Goal: Task Accomplishment & Management: Use online tool/utility

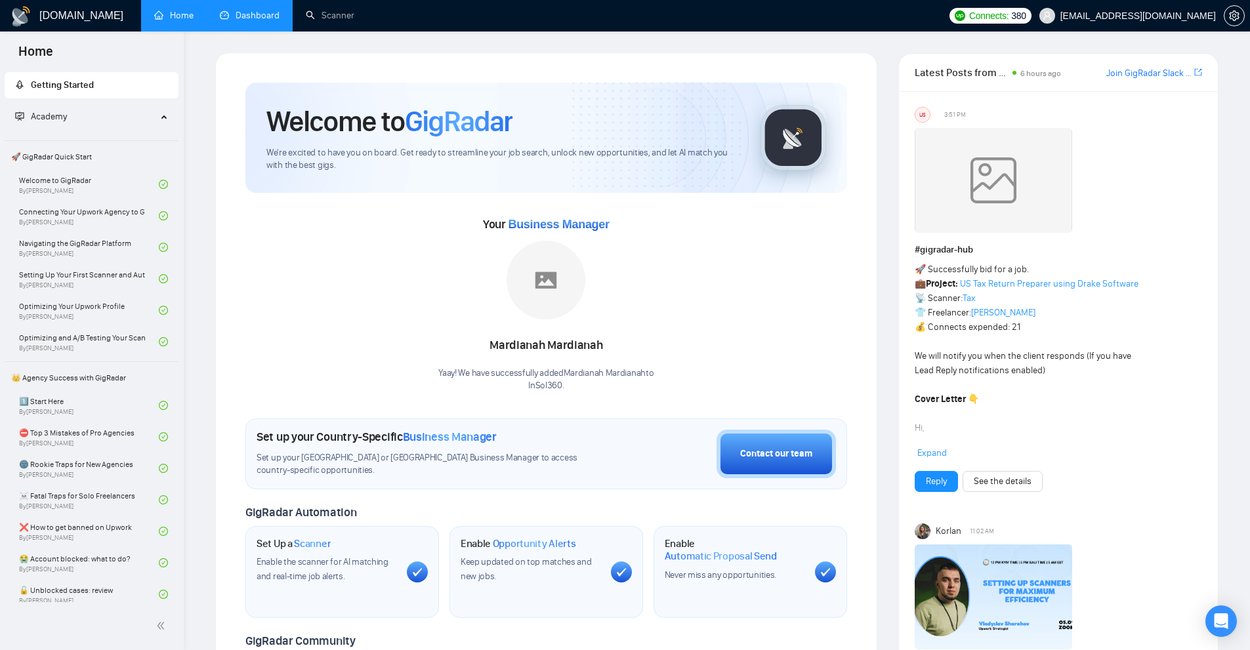
click at [264, 17] on link "Dashboard" at bounding box center [250, 15] width 60 height 11
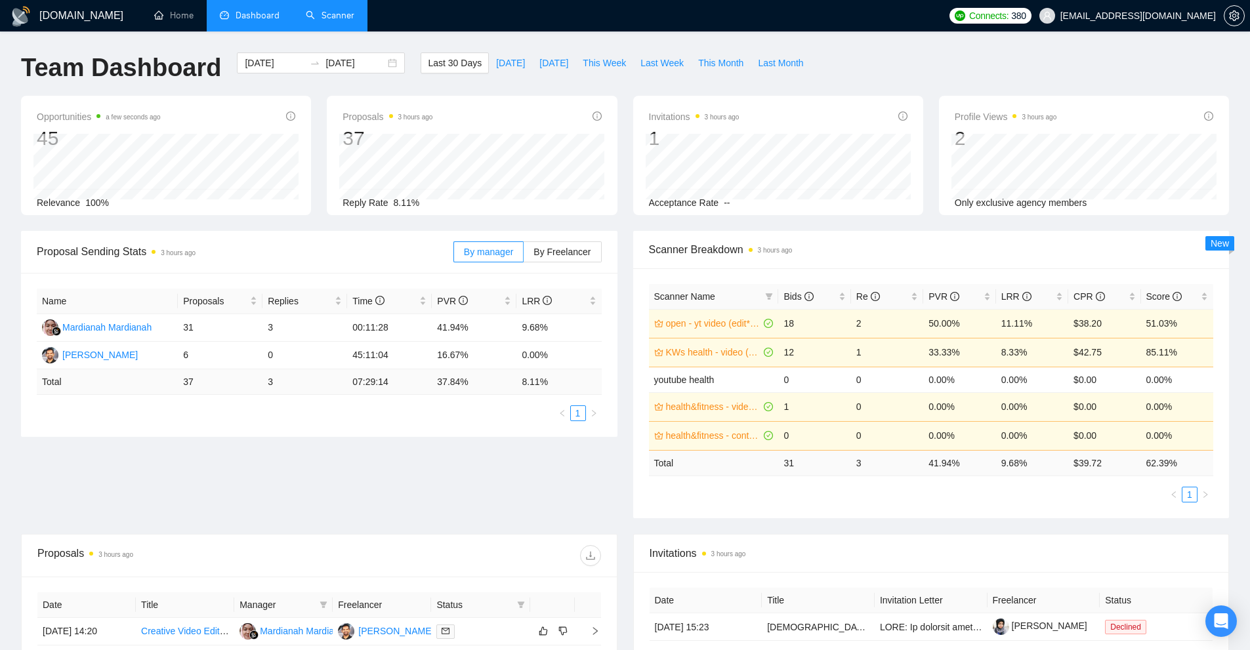
click at [333, 21] on link "Scanner" at bounding box center [330, 15] width 49 height 11
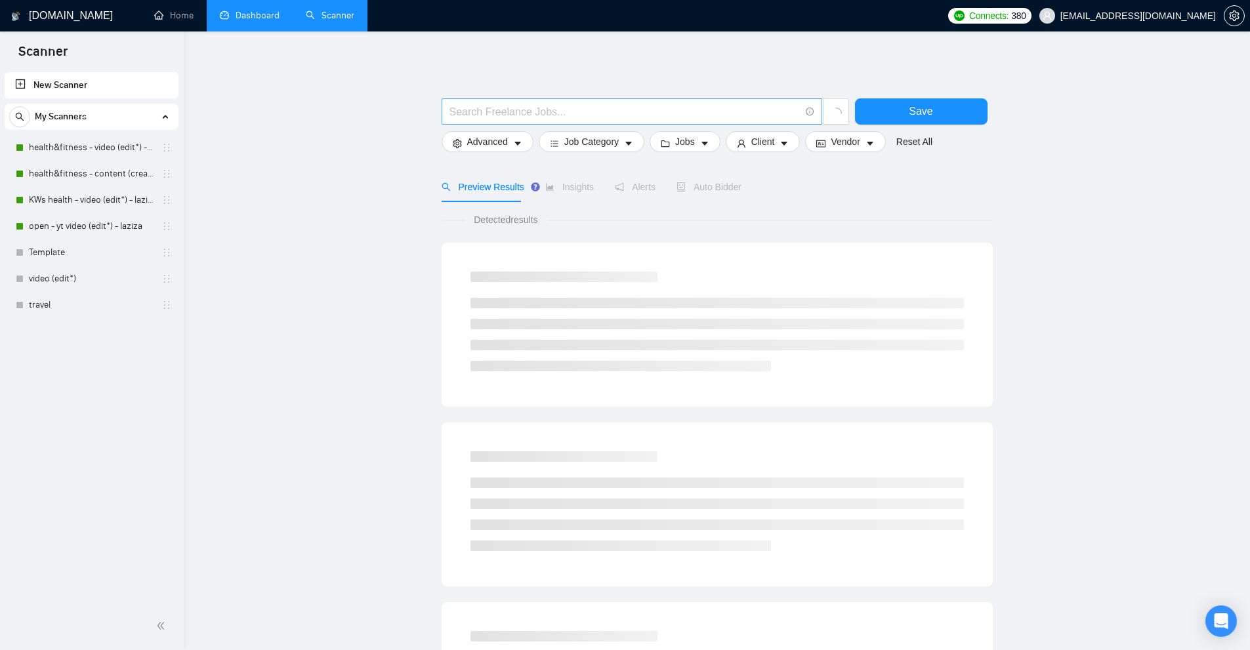
click at [484, 100] on span at bounding box center [632, 111] width 381 height 26
click at [475, 119] on input "text" at bounding box center [624, 112] width 350 height 16
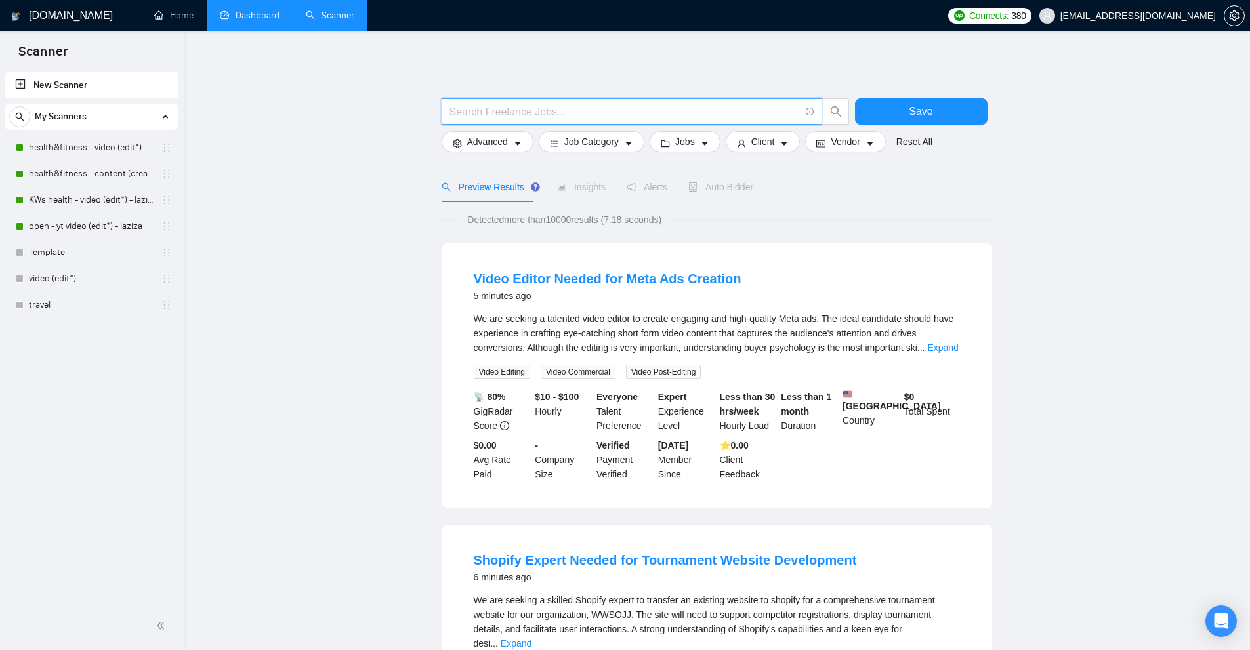
click at [671, 113] on input "text" at bounding box center [624, 112] width 350 height 16
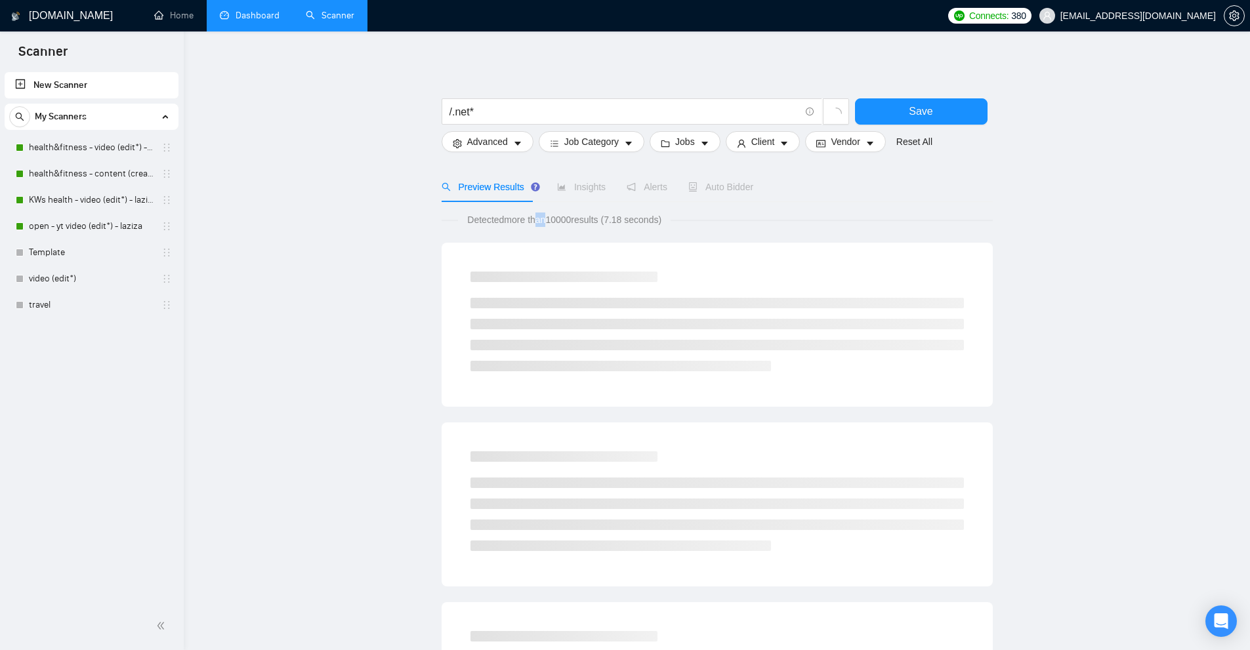
drag, startPoint x: 540, startPoint y: 222, endPoint x: 611, endPoint y: 219, distance: 70.9
click at [604, 219] on span "Detected more than 10000 results (7.18 seconds)" at bounding box center [564, 220] width 213 height 14
click at [613, 221] on span "Detected more than 10000 results (7.18 seconds)" at bounding box center [564, 220] width 213 height 14
drag, startPoint x: 453, startPoint y: 115, endPoint x: 466, endPoint y: 114, distance: 12.5
click at [466, 114] on input "/.net*" at bounding box center [624, 112] width 350 height 16
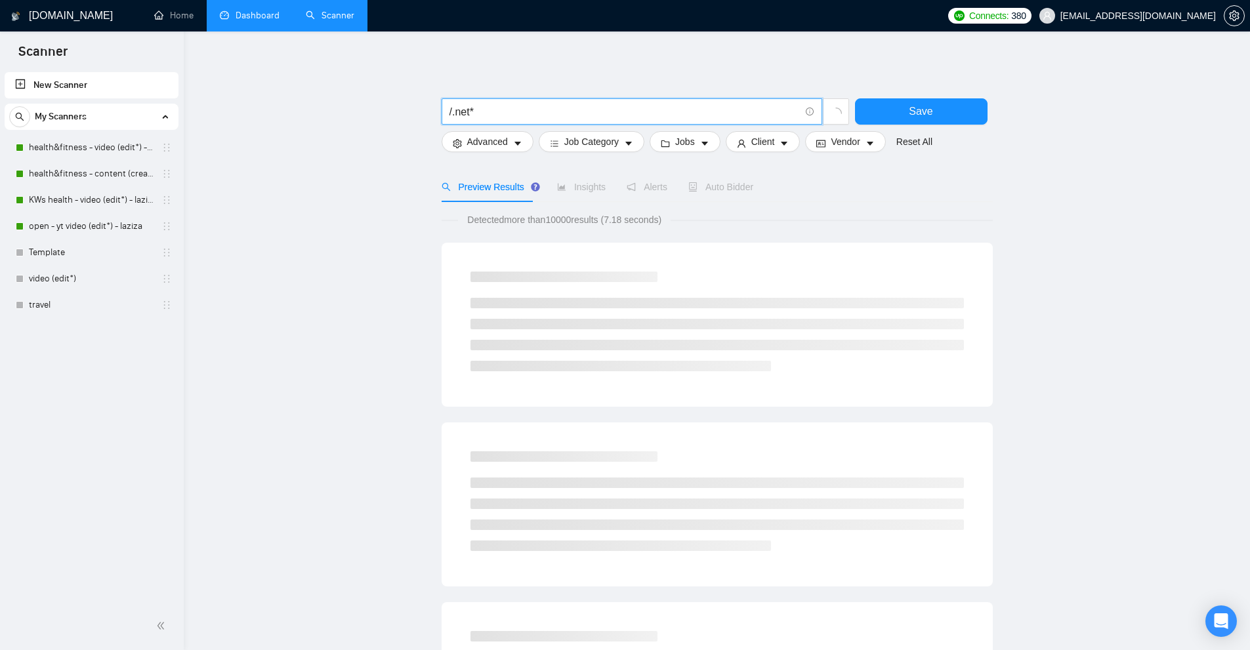
click at [466, 114] on input "/.net*" at bounding box center [624, 112] width 350 height 16
click at [466, 113] on input "/.net*" at bounding box center [624, 112] width 350 height 16
click at [503, 108] on input "/.net*" at bounding box center [624, 112] width 350 height 16
drag, startPoint x: 470, startPoint y: 114, endPoint x: 452, endPoint y: 114, distance: 18.4
click at [452, 114] on input "/.net*" at bounding box center [624, 112] width 350 height 16
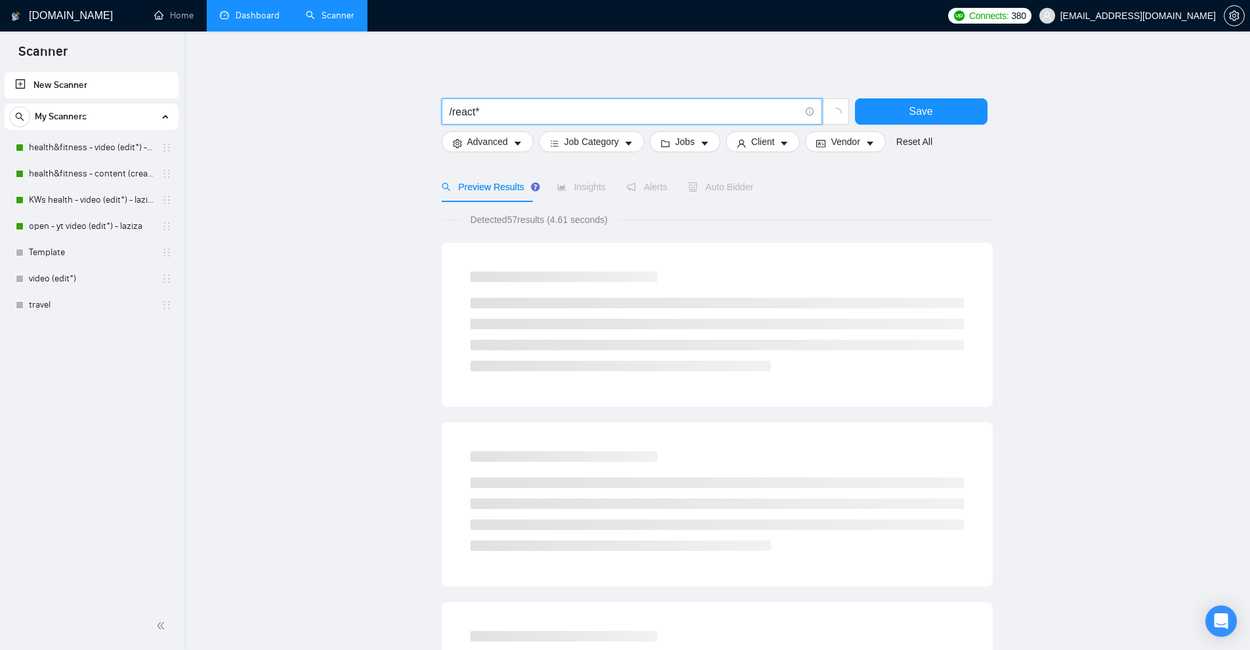
drag, startPoint x: 536, startPoint y: 115, endPoint x: 45, endPoint y: 117, distance: 490.7
click at [54, 115] on section "Scanner New Scanner My Scanners health&fitness - video (edit*) - laziza health&…" at bounding box center [625, 629] width 1250 height 1258
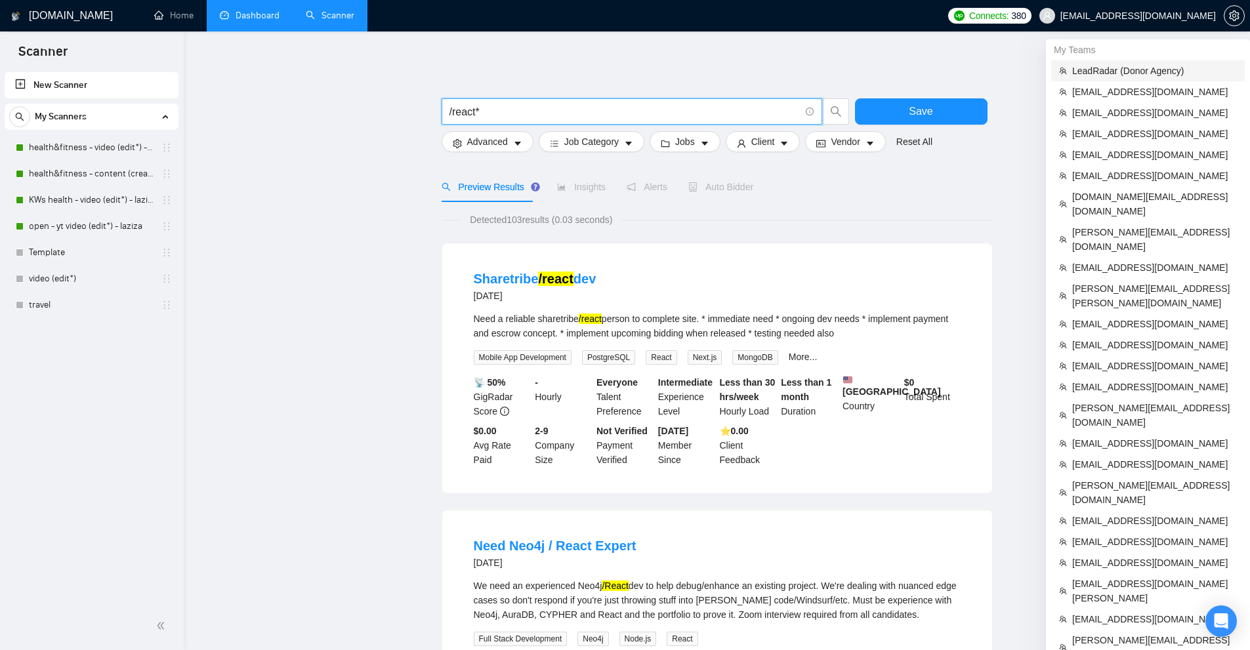
type input "/react*"
click at [1131, 74] on span "LeadRadar (Donor Agency)" at bounding box center [1154, 71] width 165 height 14
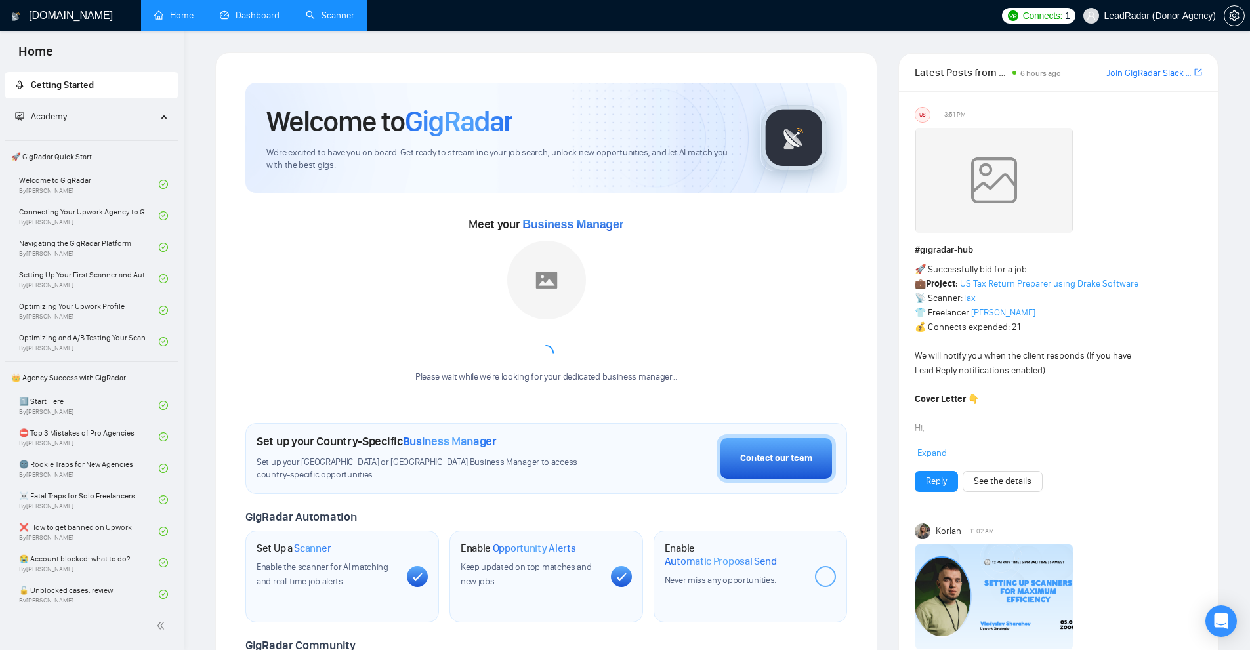
click at [333, 10] on link "Scanner" at bounding box center [330, 15] width 49 height 11
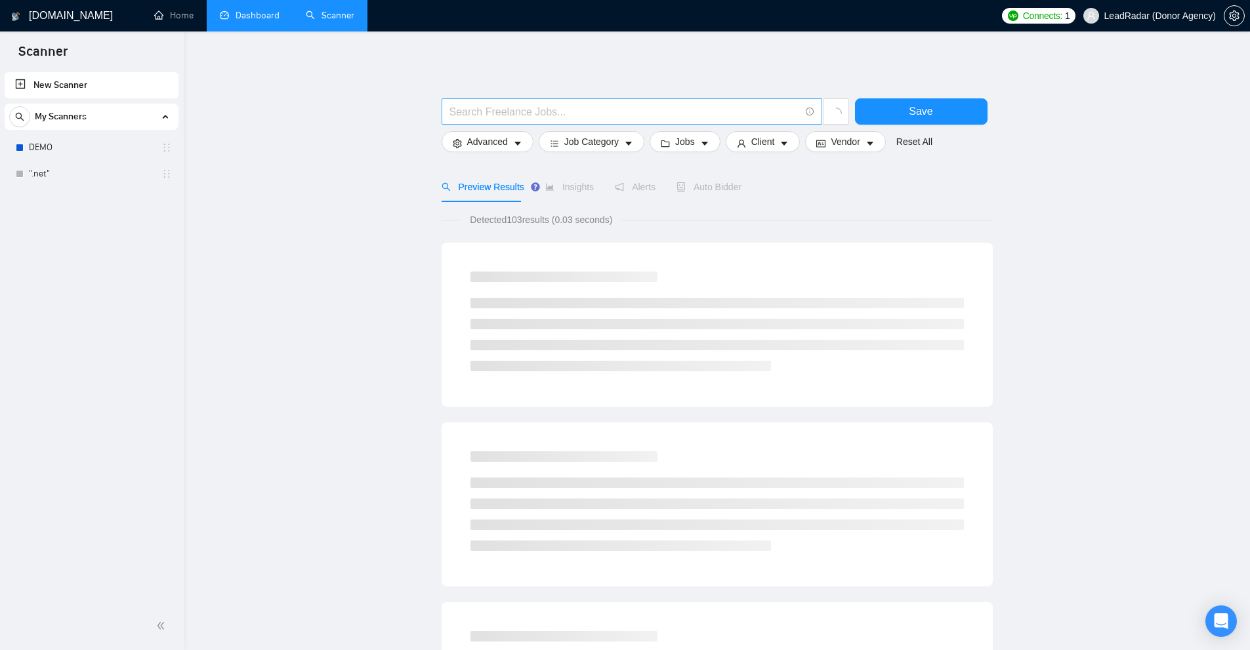
click at [524, 108] on input "text" at bounding box center [624, 112] width 350 height 16
paste input "@"
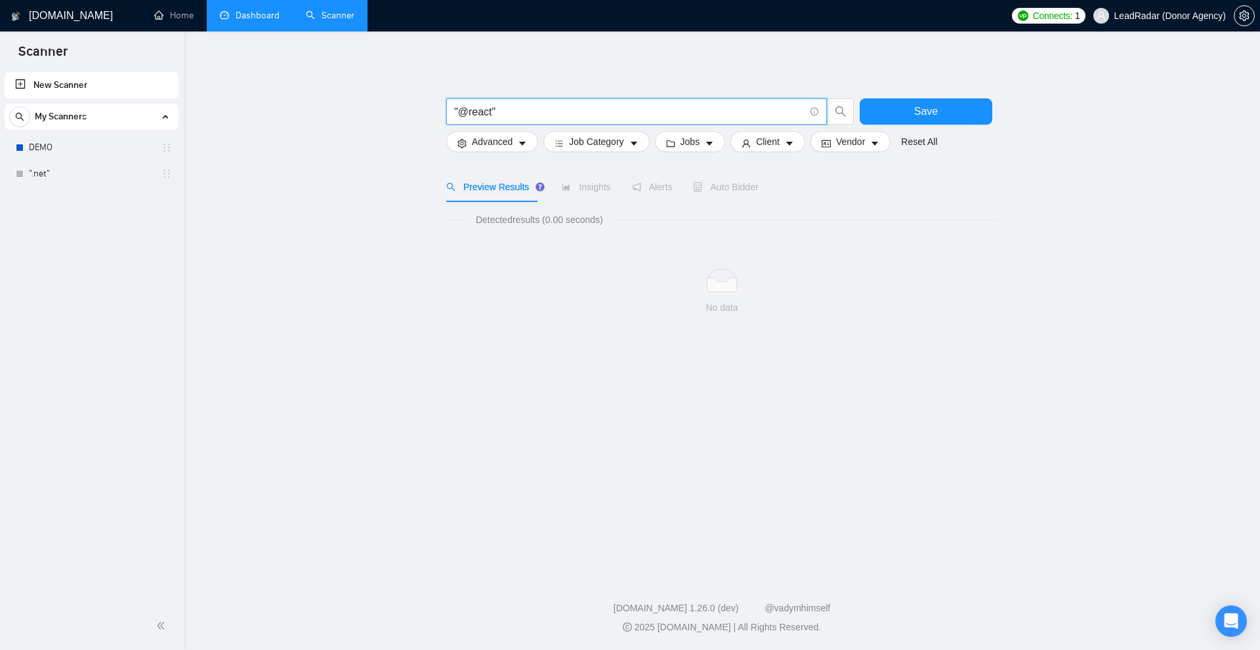
click at [466, 115] on input ""@react"" at bounding box center [629, 112] width 350 height 16
click at [461, 113] on input ""!react"" at bounding box center [629, 112] width 350 height 16
paste input "?"
click at [462, 110] on input ""?react"" at bounding box center [629, 112] width 350 height 16
paste input "^"
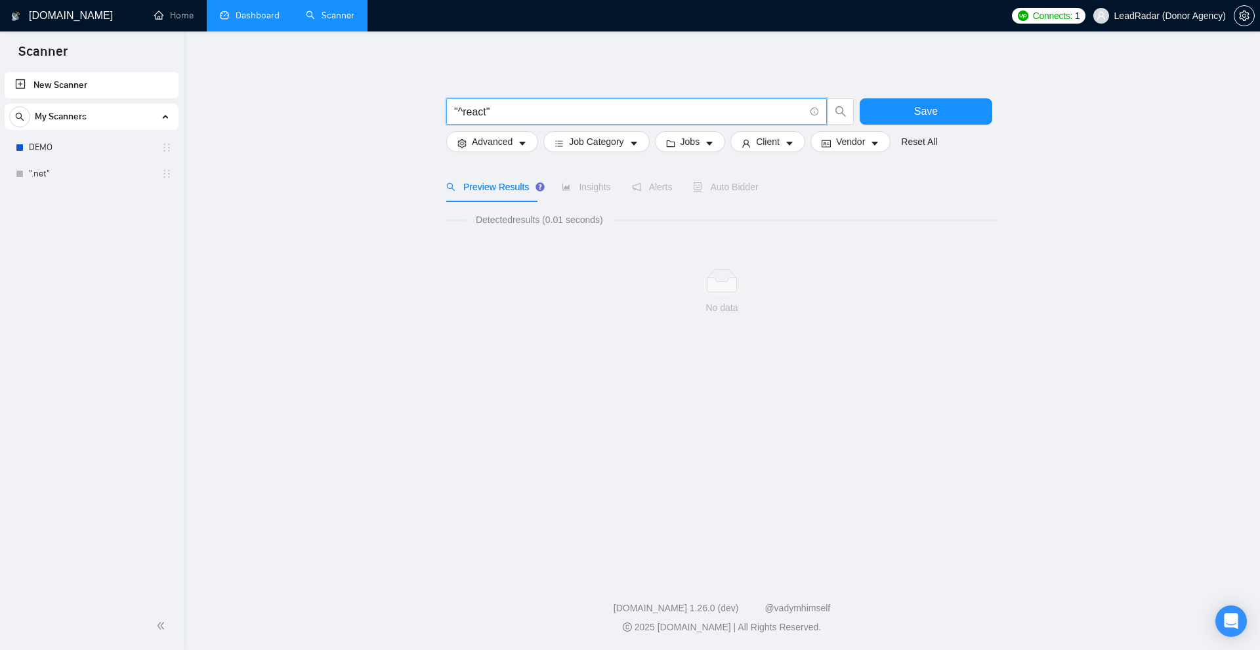
click at [287, 211] on main ""^react" Save Advanced Job Category Jobs Client Vendor Reset All Preview Result…" at bounding box center [722, 300] width 1034 height 497
click at [460, 114] on input ""^react"" at bounding box center [629, 112] width 350 height 16
paste input "*"
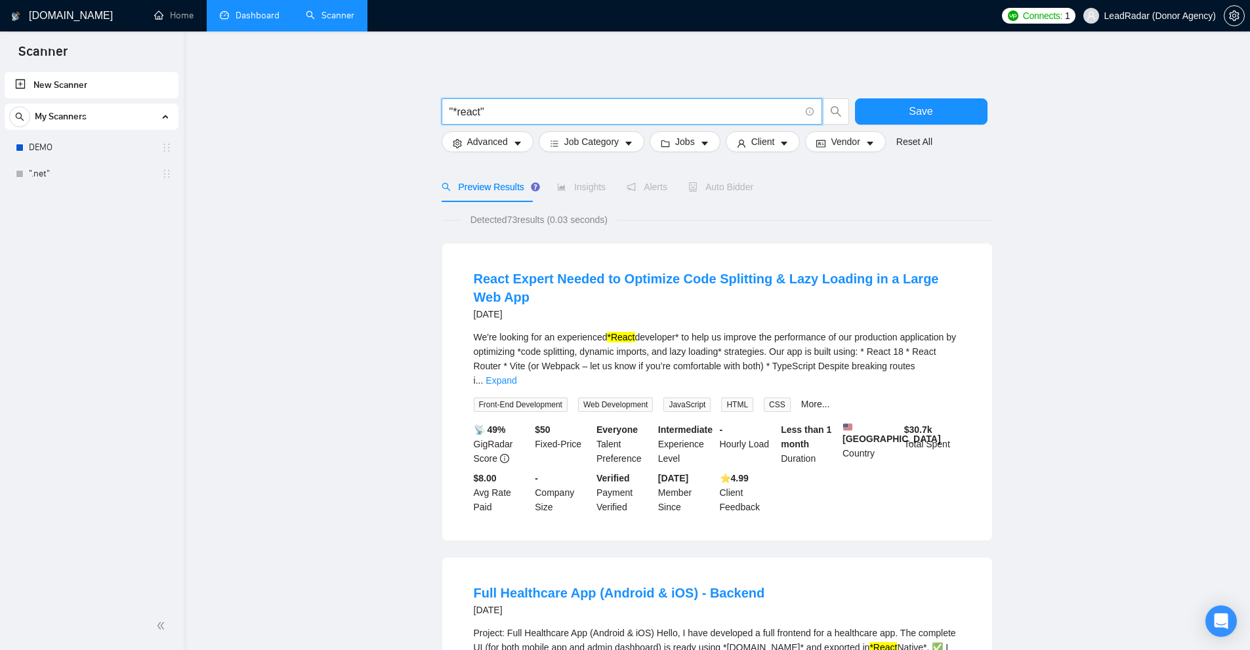
click at [453, 108] on input ""*react"" at bounding box center [624, 112] width 350 height 16
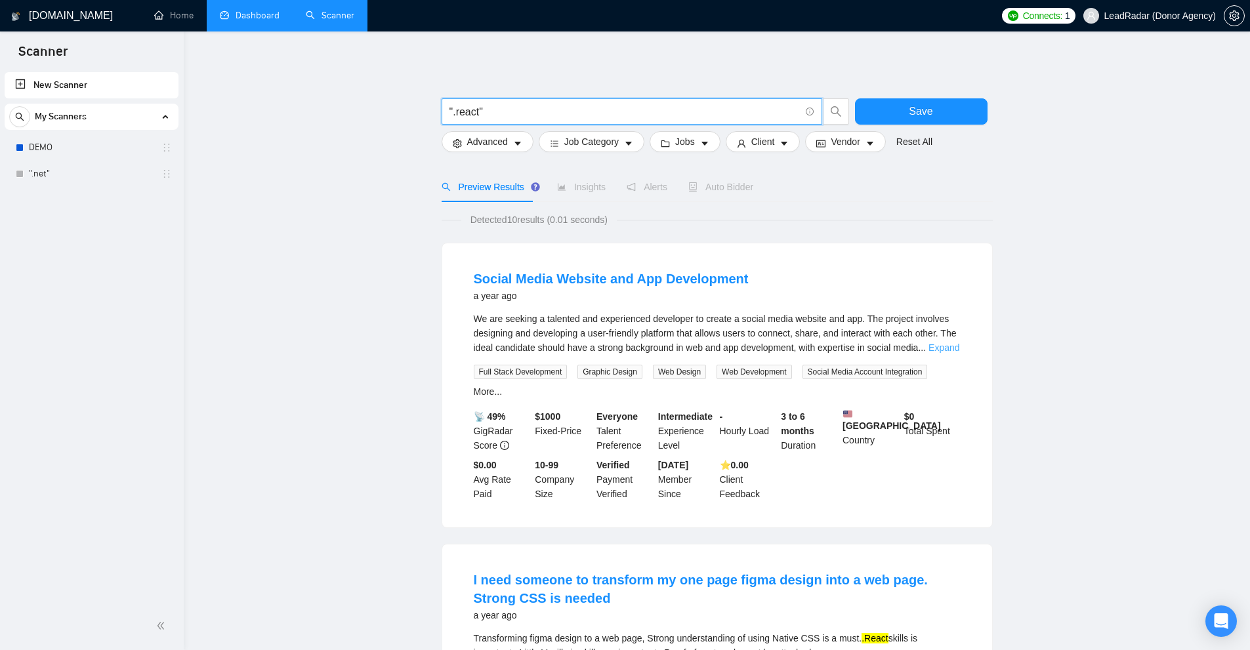
click at [950, 344] on link "Expand" at bounding box center [943, 347] width 31 height 10
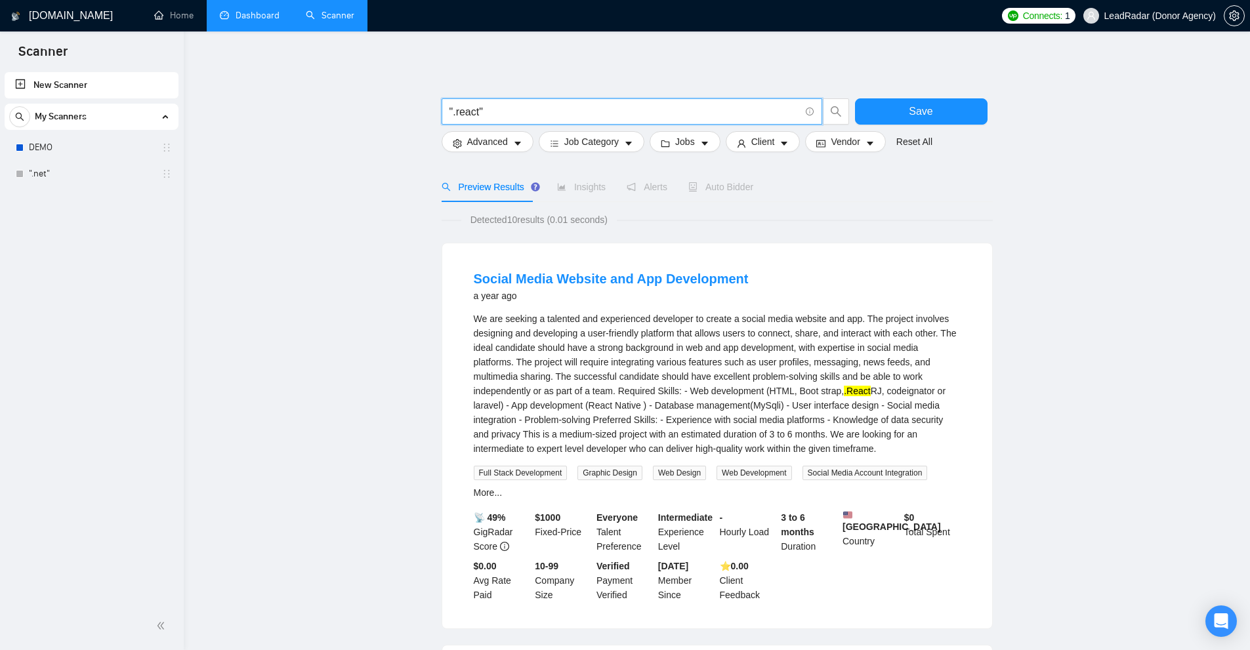
click at [455, 112] on input "".react"" at bounding box center [624, 112] width 350 height 16
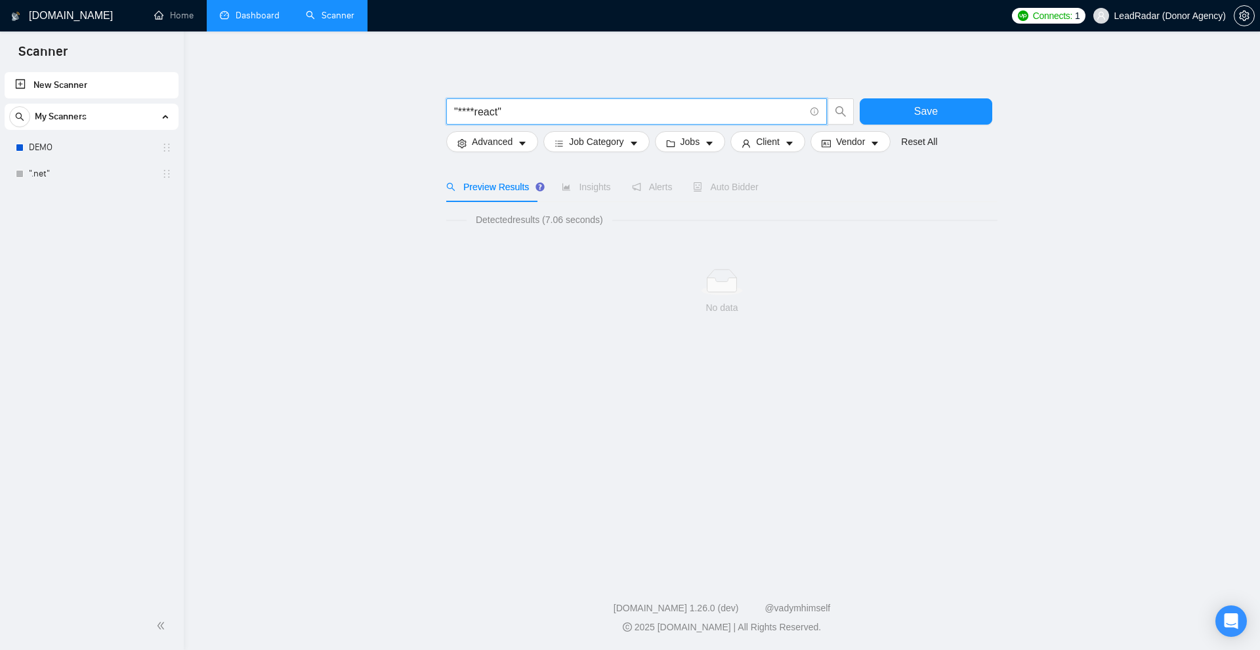
click at [462, 112] on input ""****react"" at bounding box center [629, 112] width 350 height 16
paste input "|"
drag, startPoint x: 470, startPoint y: 106, endPoint x: 457, endPoint y: 108, distance: 13.3
click at [457, 108] on input ""*|**react"" at bounding box center [629, 112] width 350 height 16
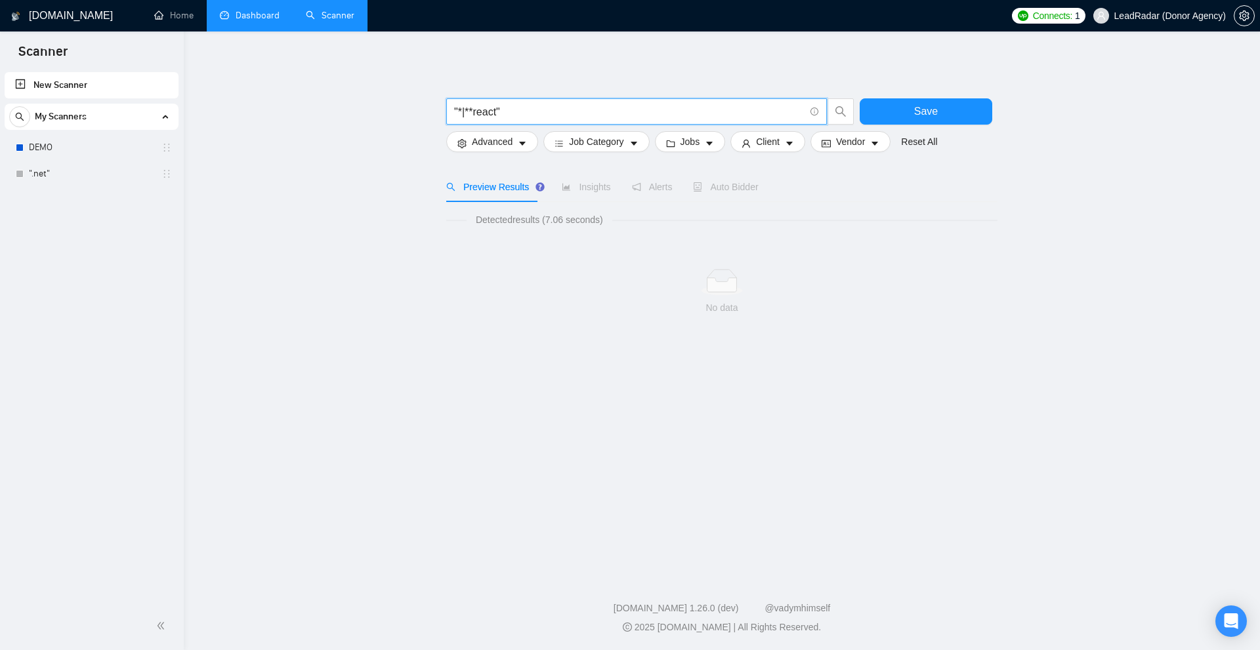
paste input "|"
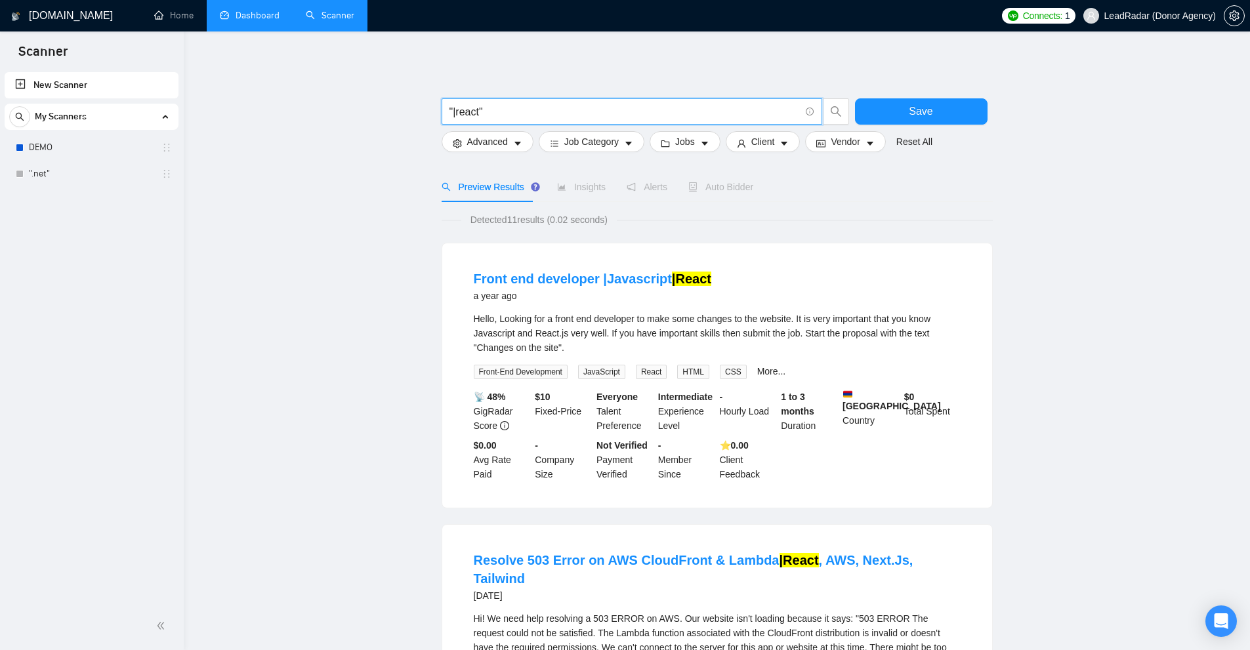
click at [456, 113] on input ""|react"" at bounding box center [624, 112] width 350 height 16
paste input ")"
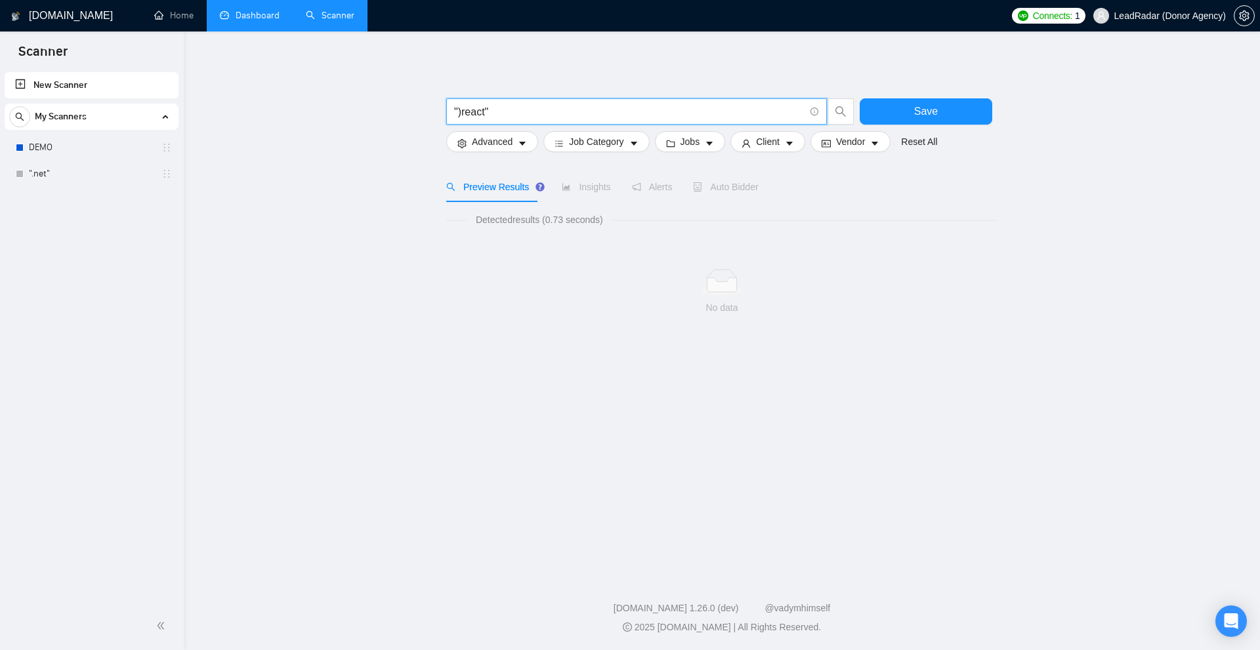
click at [461, 110] on input "")react"" at bounding box center [629, 112] width 350 height 16
paste input "["
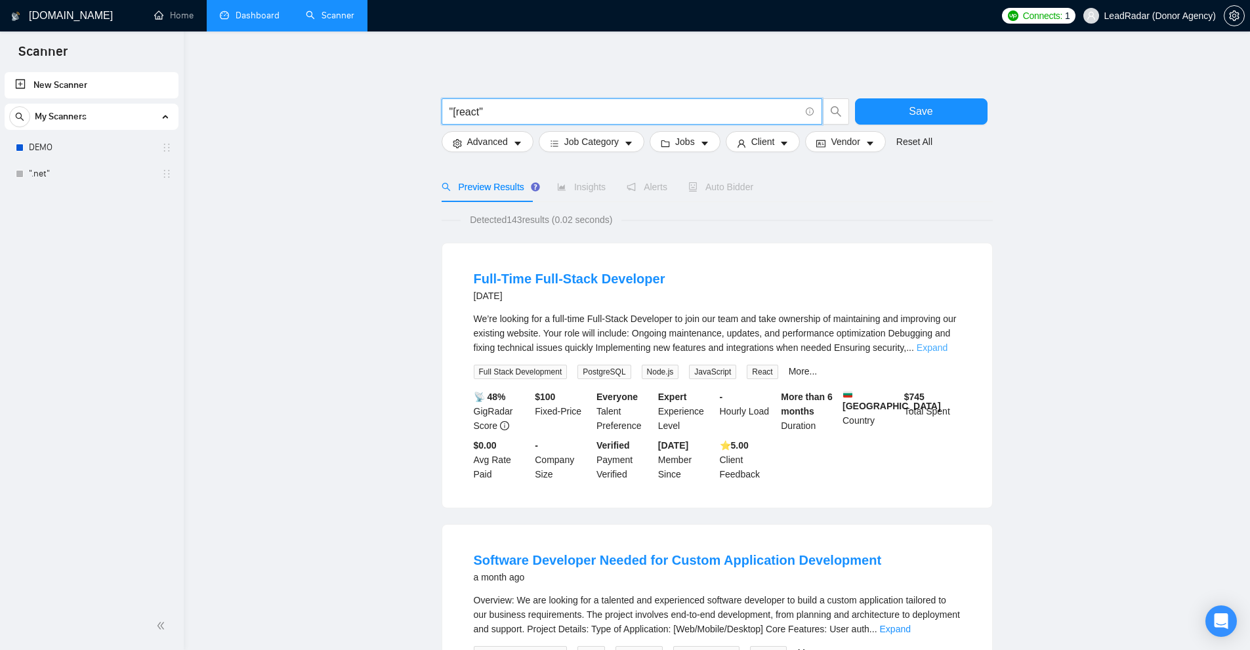
click at [945, 348] on link "Expand" at bounding box center [932, 347] width 31 height 10
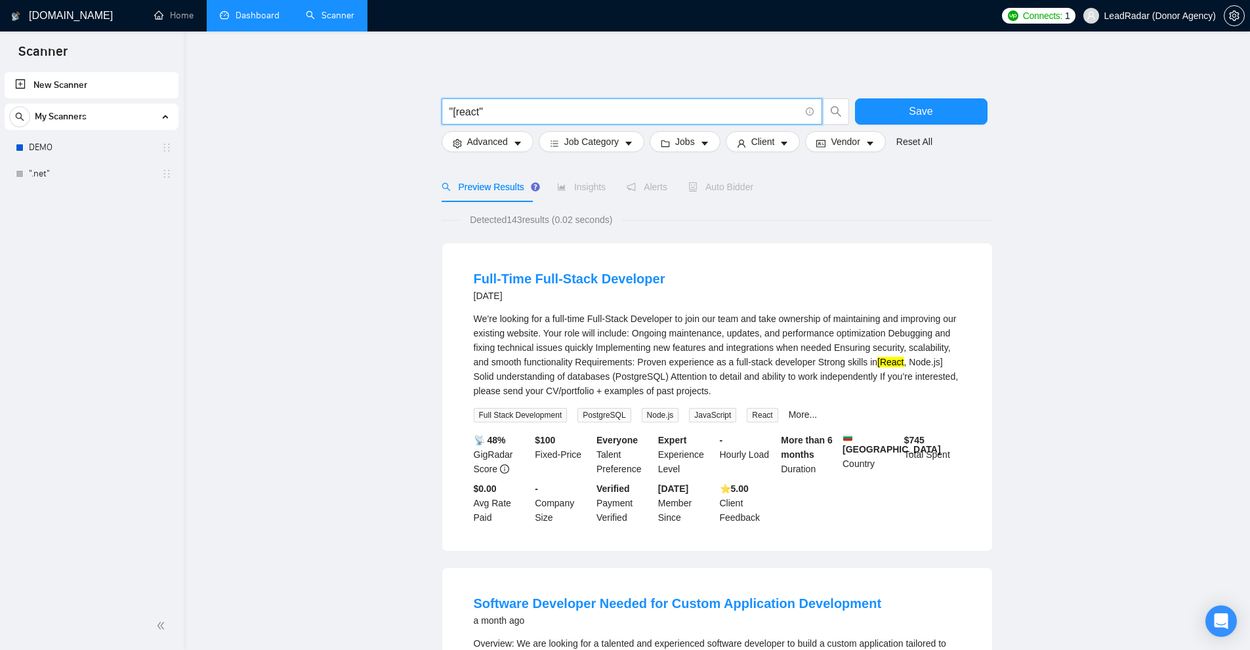
click at [453, 112] on input ""[react"" at bounding box center [624, 112] width 350 height 16
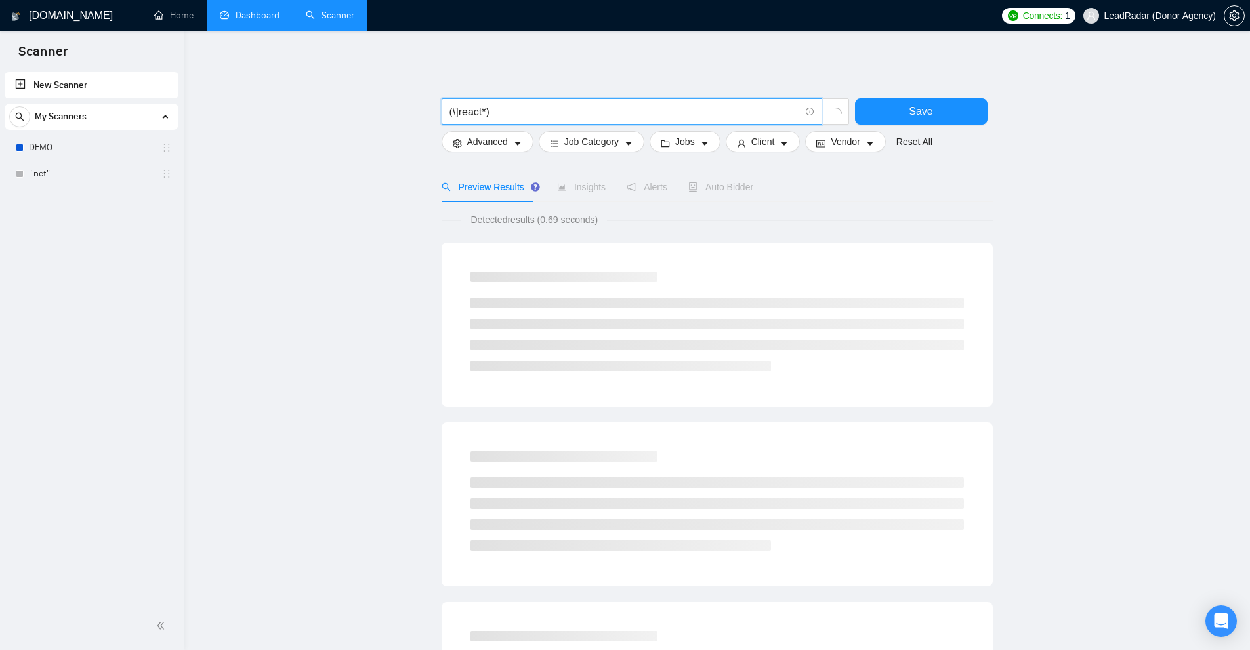
click at [455, 108] on input "(\]react*)" at bounding box center [624, 112] width 350 height 16
drag, startPoint x: 566, startPoint y: 224, endPoint x: 695, endPoint y: 222, distance: 128.6
click at [642, 223] on div "Detected results (0.19 seconds)" at bounding box center [717, 220] width 551 height 14
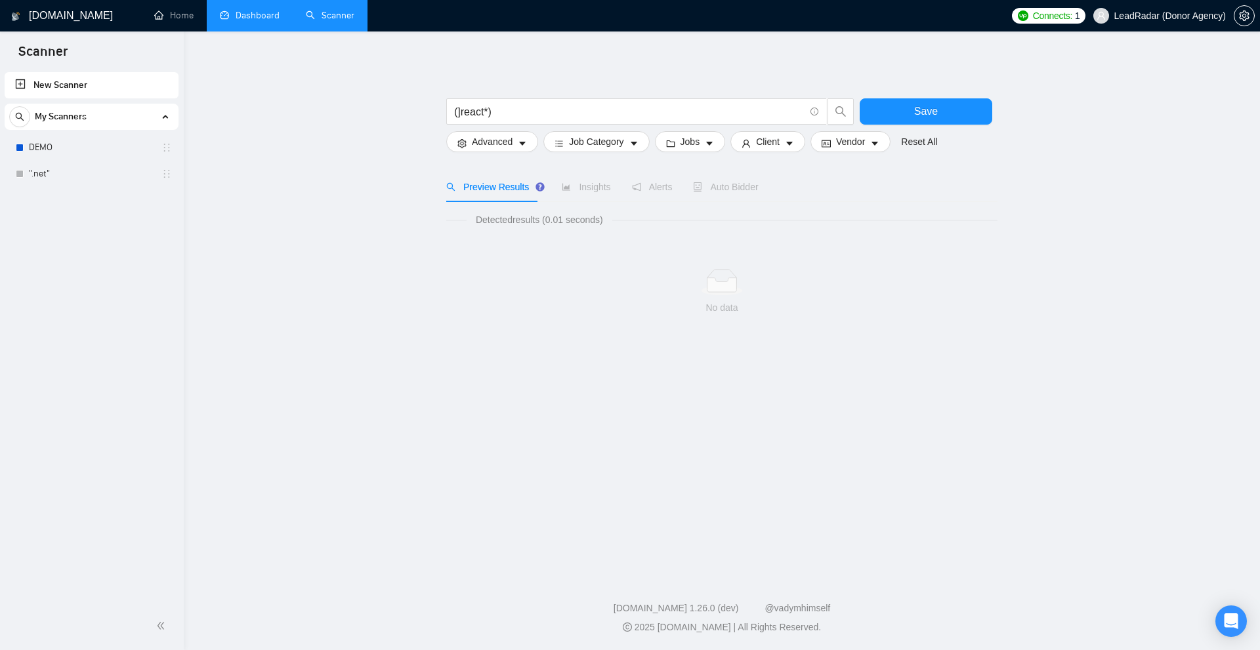
click at [695, 222] on div "Detected results (0.01 seconds)" at bounding box center [721, 220] width 551 height 14
click at [456, 113] on input "(]react*)" at bounding box center [629, 112] width 350 height 16
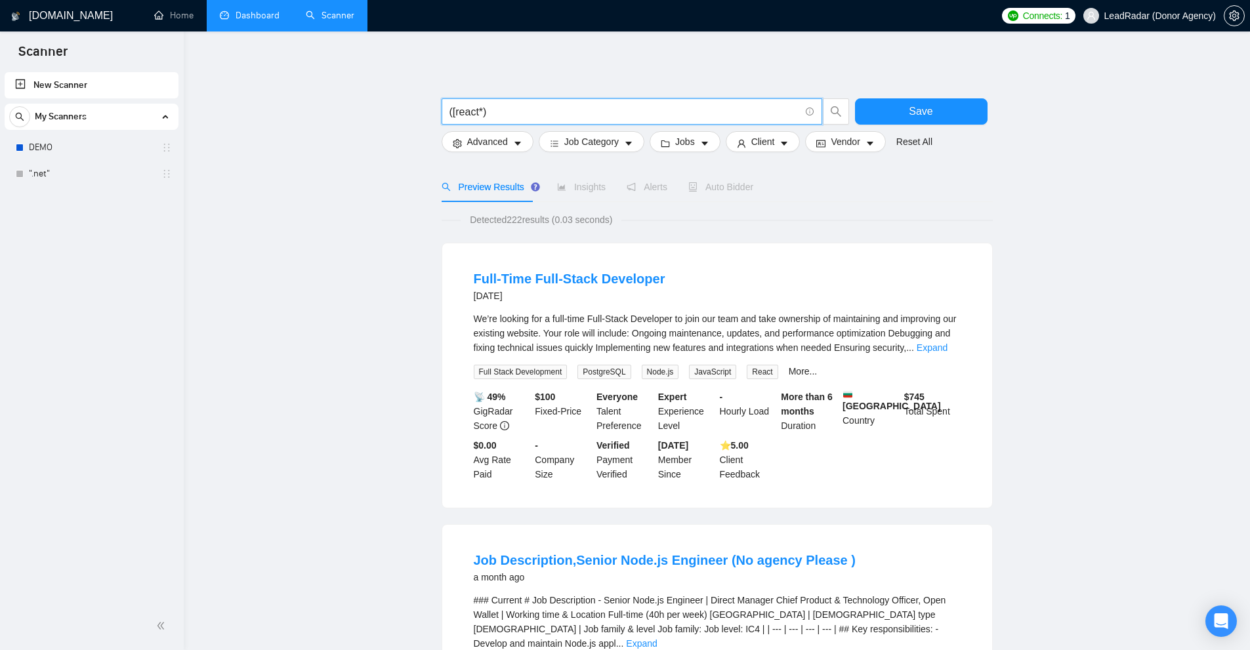
click at [942, 360] on div "We’re looking for a full-time Full-Stack Developer to join our team and take ow…" at bounding box center [717, 346] width 487 height 68
click at [945, 349] on link "Expand" at bounding box center [932, 347] width 31 height 10
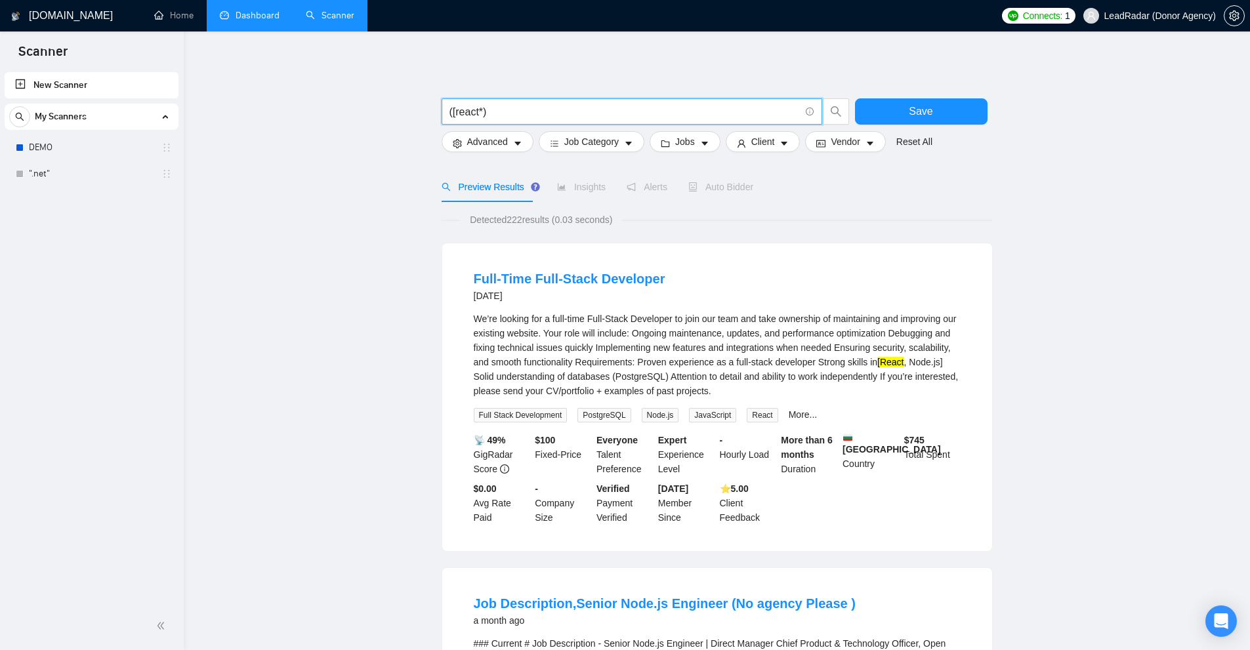
click at [451, 113] on input "([react*)" at bounding box center [624, 112] width 350 height 16
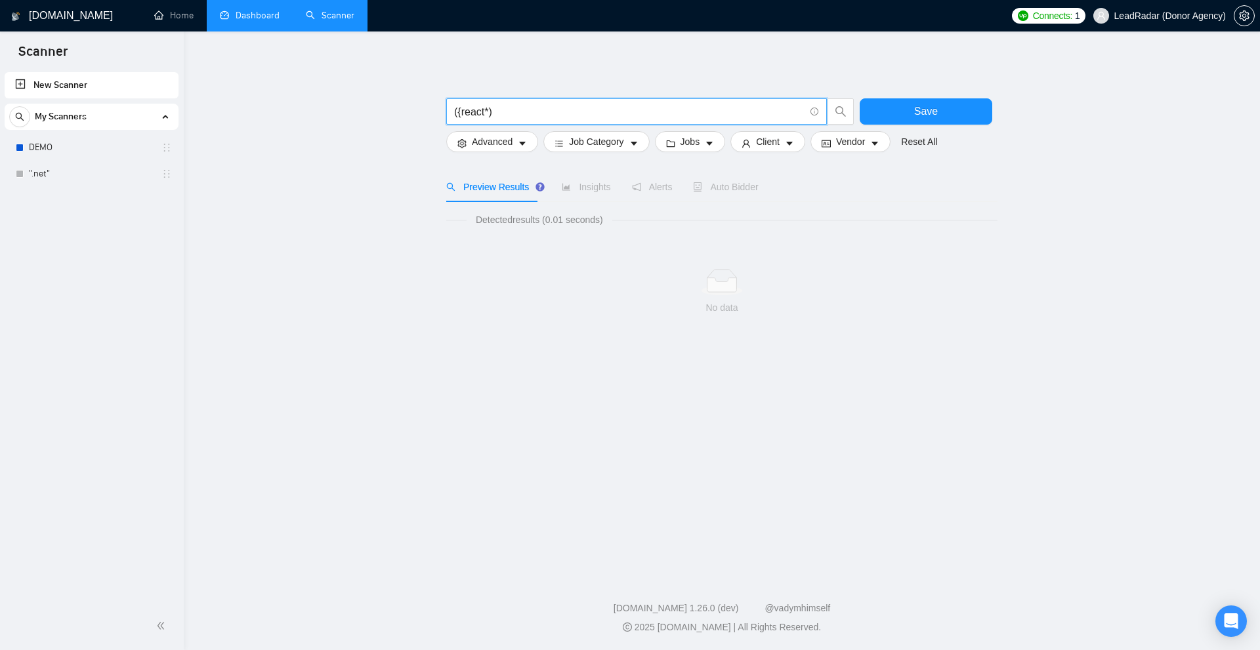
click at [459, 108] on input "({react*)" at bounding box center [629, 112] width 350 height 16
paste input ">"
click at [461, 112] on input "(>react*)" at bounding box center [629, 112] width 350 height 16
click at [463, 117] on input "(\>react*)" at bounding box center [629, 112] width 350 height 16
drag, startPoint x: 466, startPoint y: 114, endPoint x: 459, endPoint y: 113, distance: 8.0
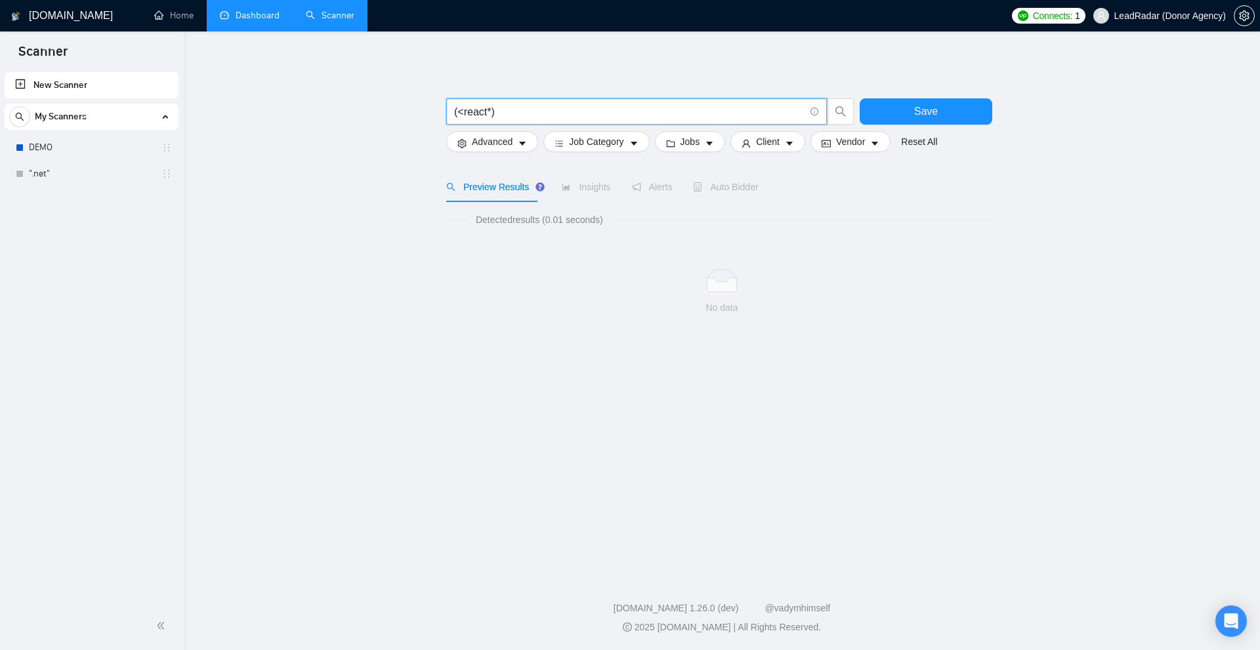
click at [459, 113] on input "(<react*)" at bounding box center [629, 112] width 350 height 16
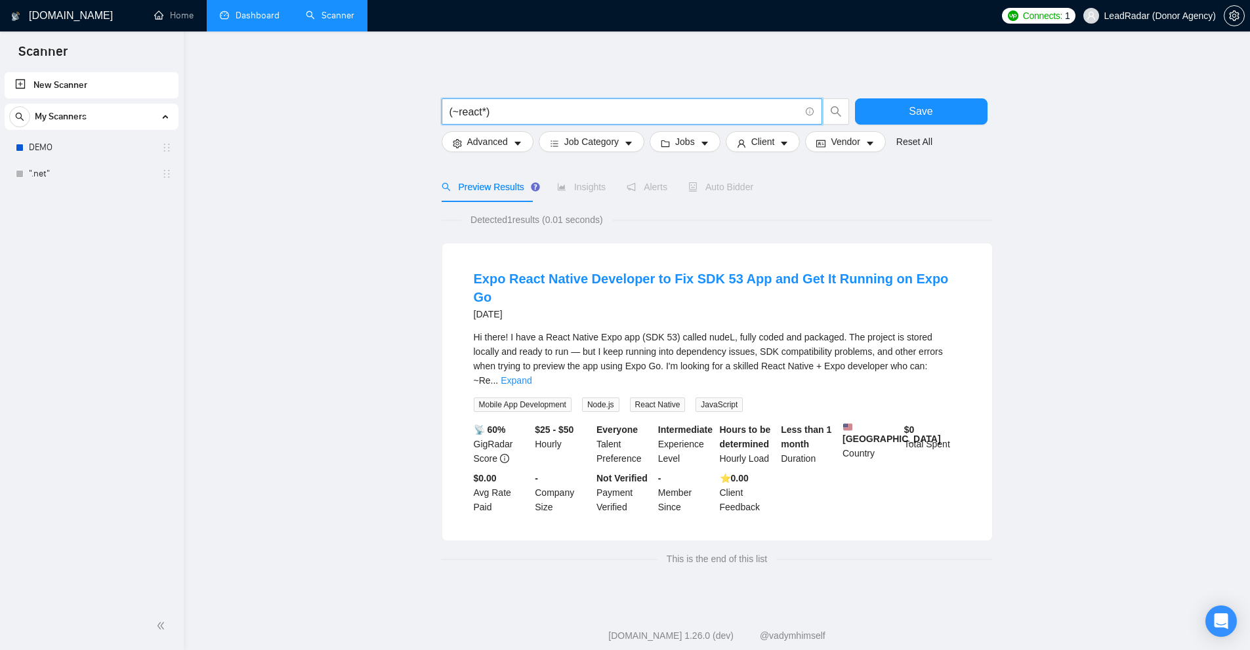
drag, startPoint x: 962, startPoint y: 358, endPoint x: 943, endPoint y: 347, distance: 21.7
click at [960, 356] on li "Expo React Native Developer to Fix SDK 53 App and Get It Running on Expo Go [DA…" at bounding box center [717, 392] width 518 height 266
click at [531, 375] on link "Expand" at bounding box center [516, 380] width 31 height 10
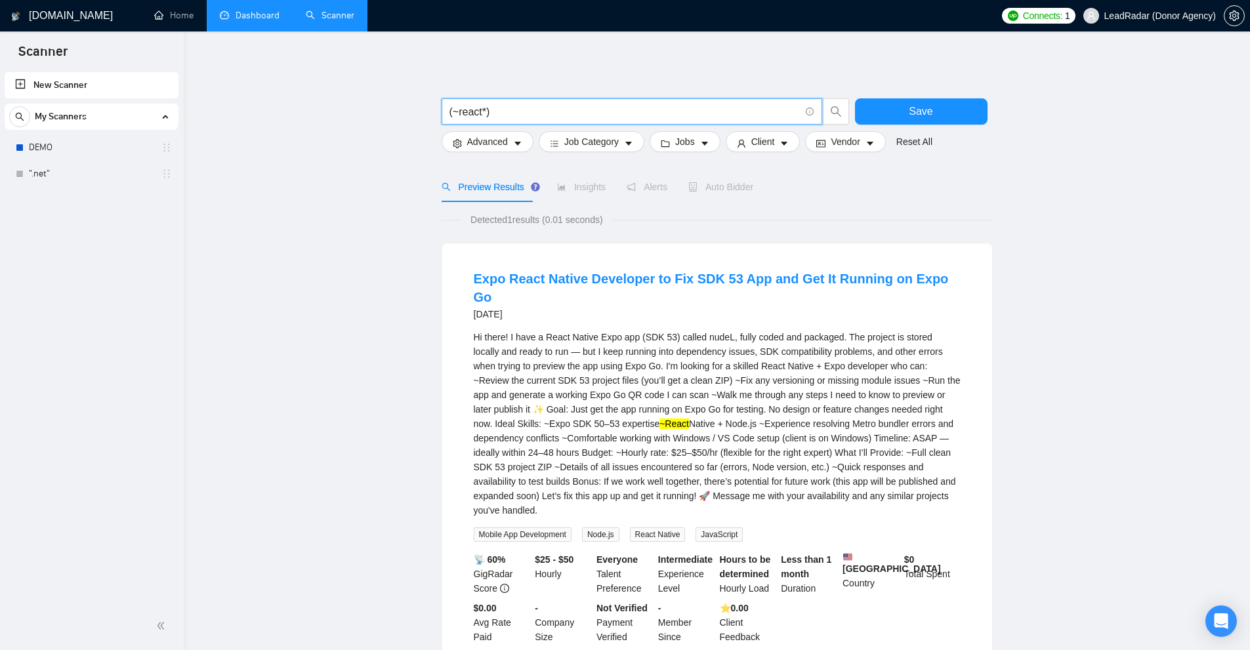
click at [451, 108] on input "(~react*)" at bounding box center [624, 112] width 350 height 16
type input "(react*)"
